Goal: Subscribe to service/newsletter

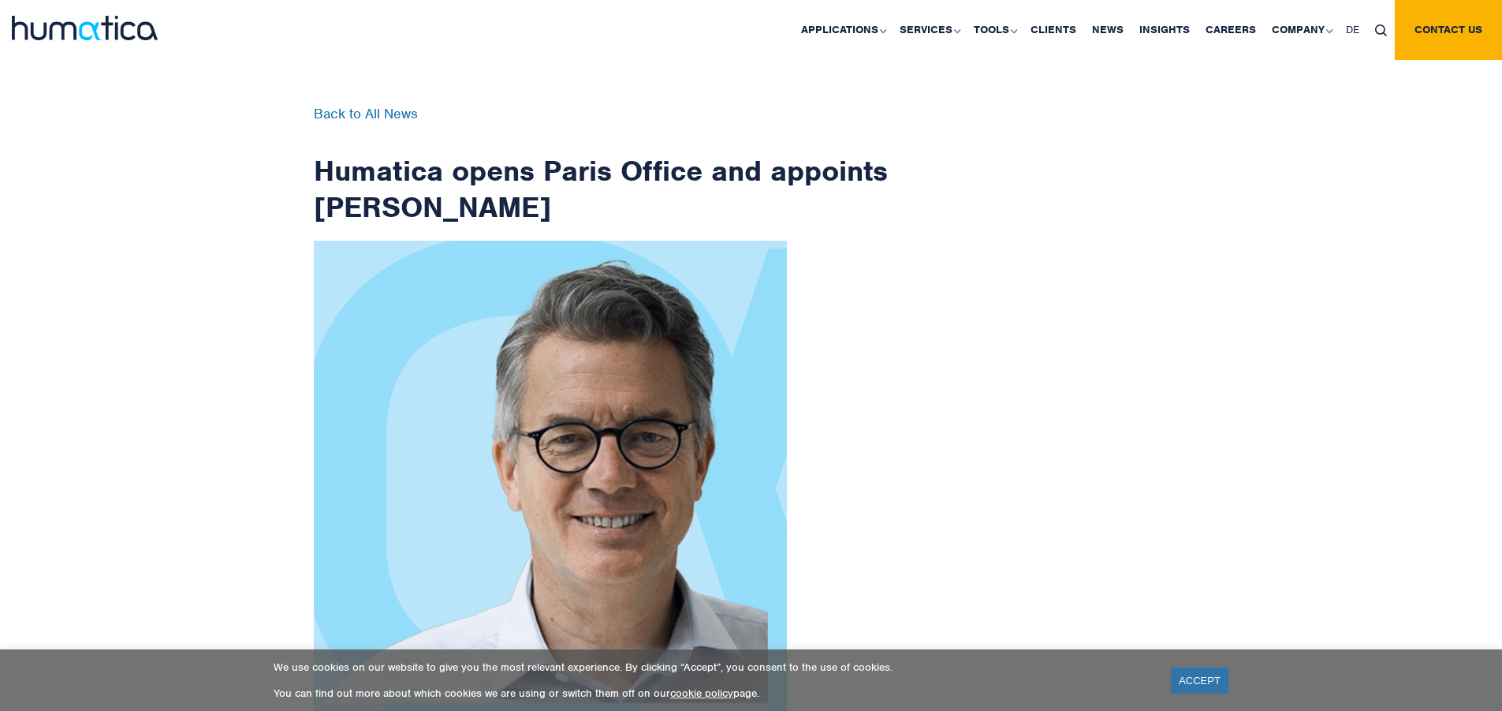
scroll to position [2516, 0]
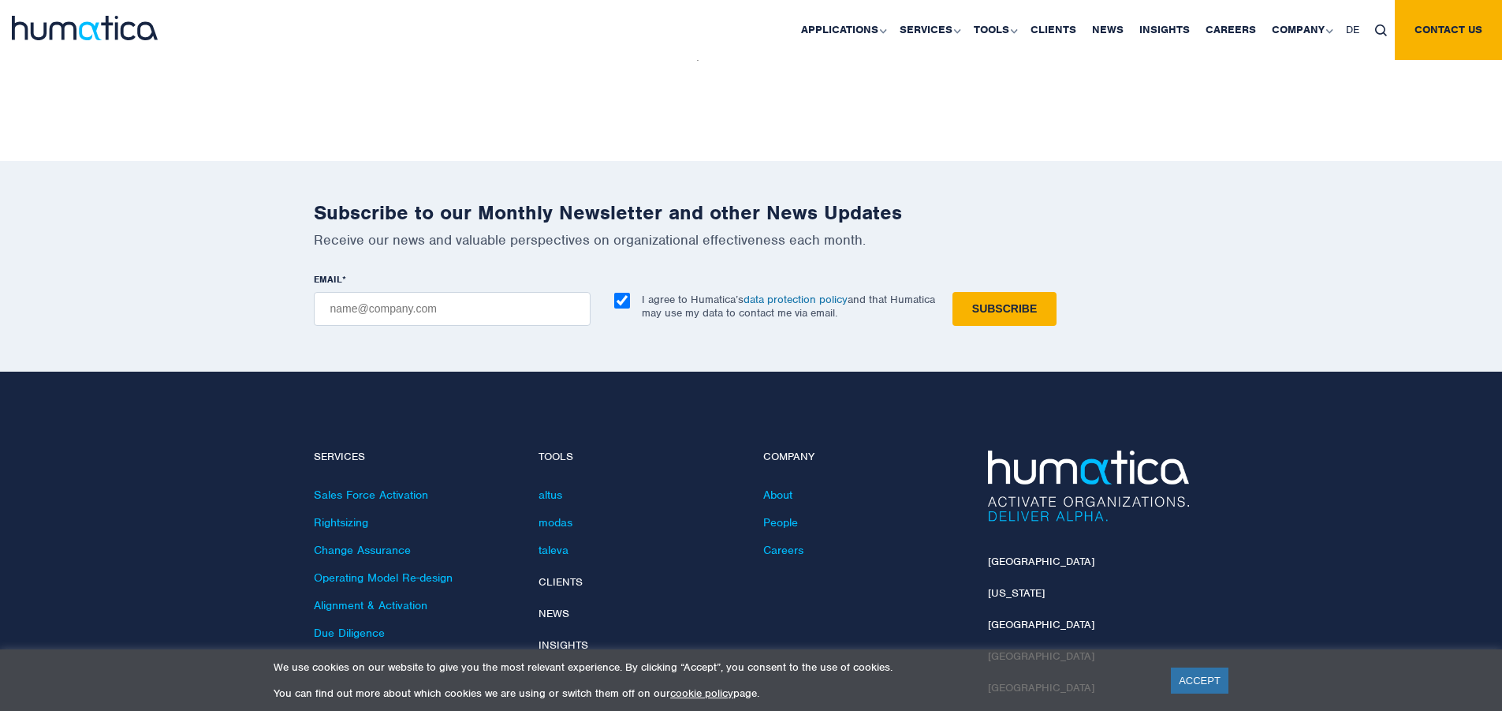
checkbox input "true"
type input "[EMAIL_ADDRESS][DOMAIN_NAME]"
click at [953, 292] on input "Subscribe" at bounding box center [1005, 309] width 104 height 34
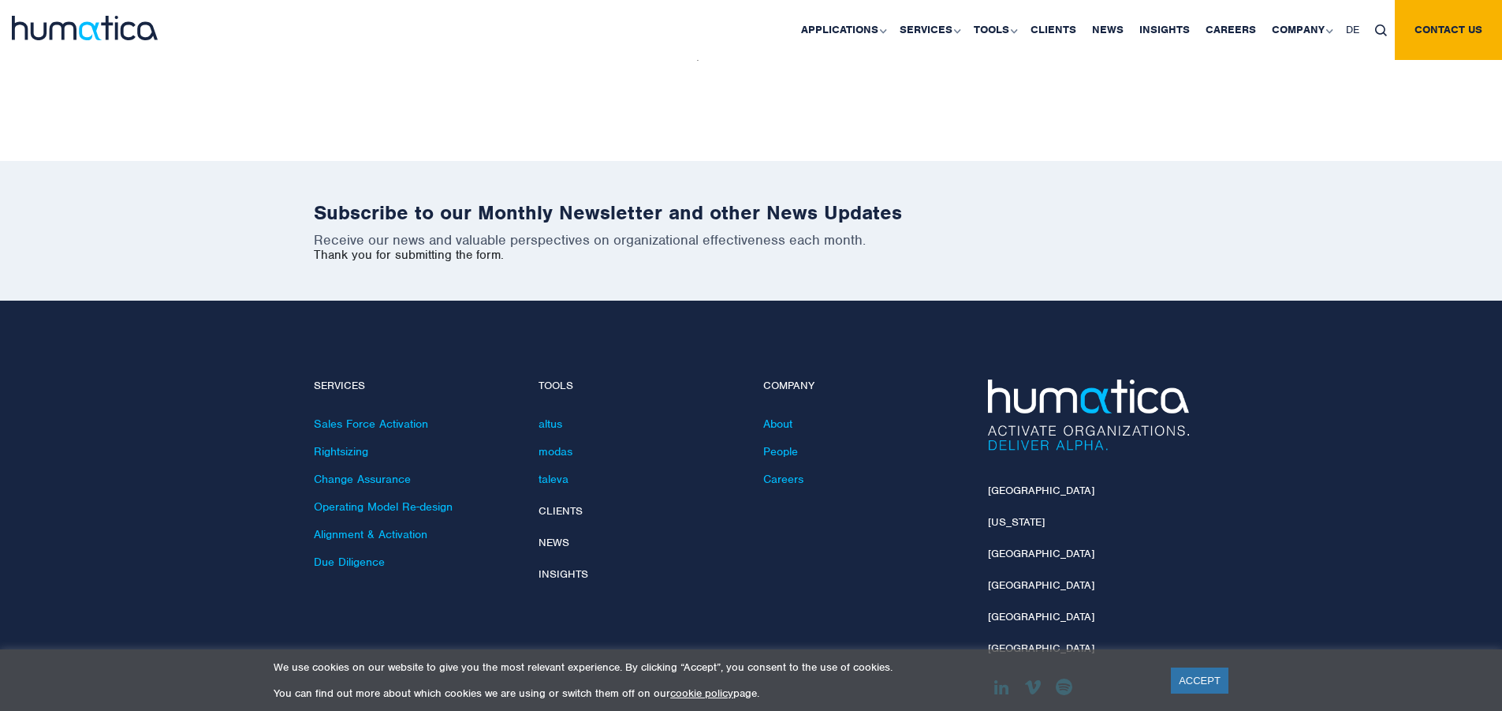
scroll to position [2445, 0]
